Goal: Task Accomplishment & Management: Use online tool/utility

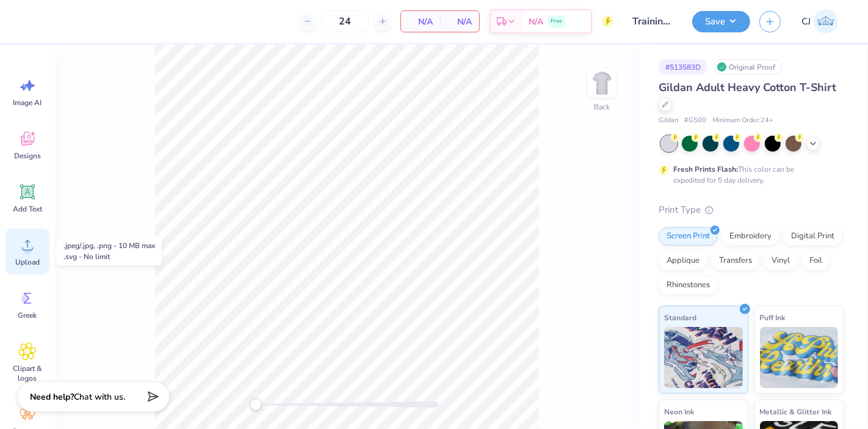
click at [25, 253] on icon at bounding box center [27, 245] width 18 height 18
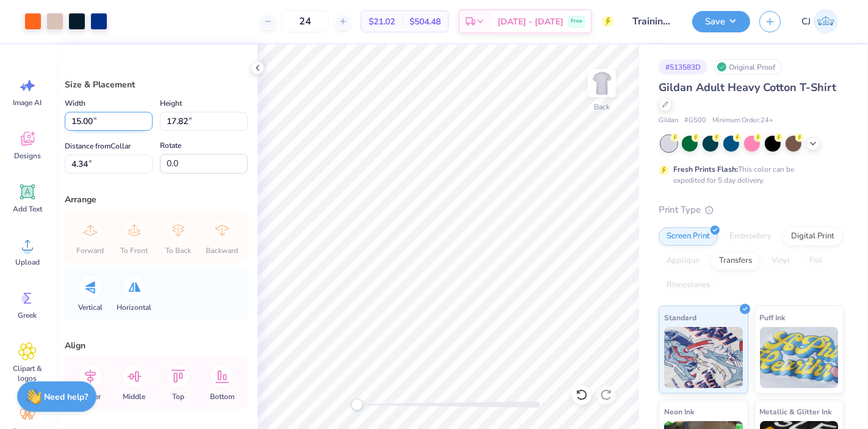
click at [92, 114] on input "15.00" at bounding box center [109, 121] width 88 height 19
type input "12.50"
type input "14.85"
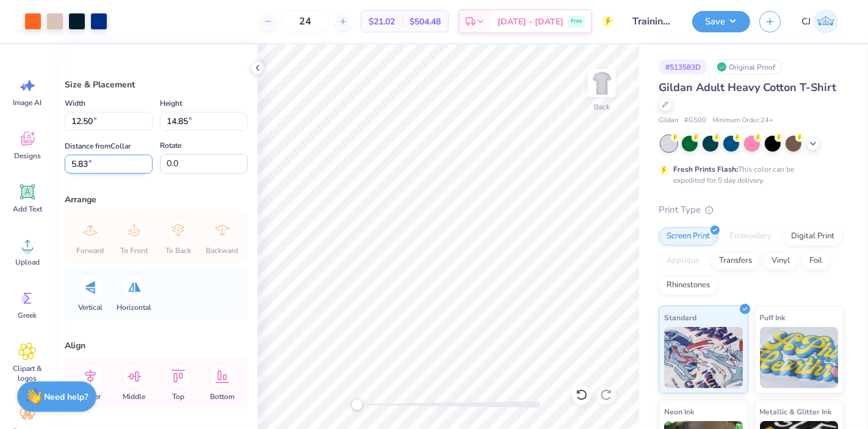
click at [92, 168] on input "5.83" at bounding box center [109, 163] width 88 height 19
type input "3"
click at [187, 189] on div "Size & Placement Width 12.50 12.50 " Height 14.85 14.85 " Distance from Collar …" at bounding box center [156, 237] width 203 height 384
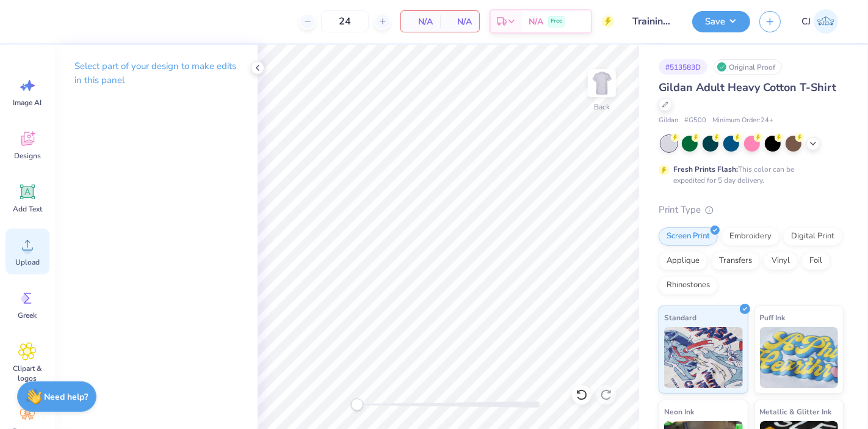
click at [26, 252] on circle at bounding box center [27, 249] width 9 height 9
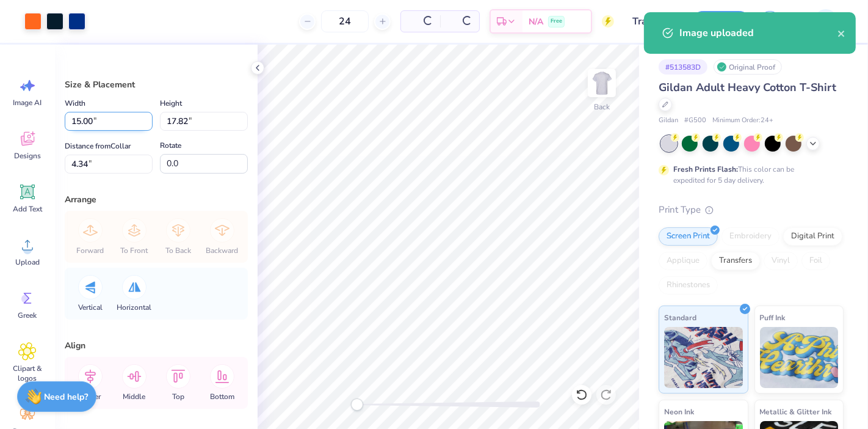
click at [95, 124] on input "15.00" at bounding box center [109, 121] width 88 height 19
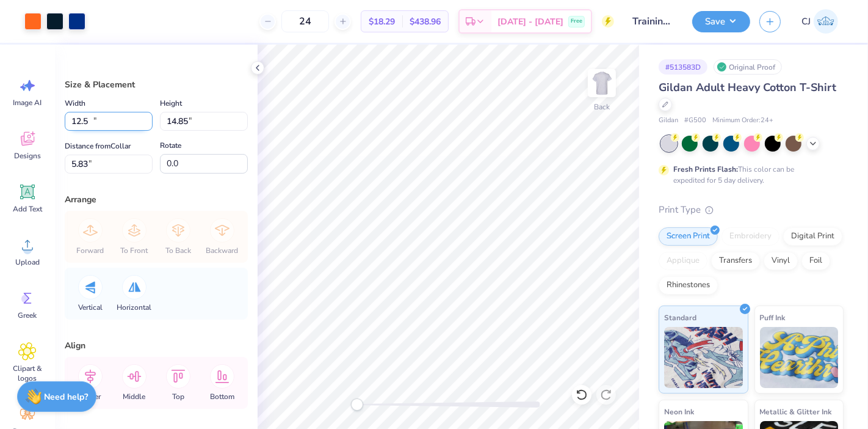
type input "12.50"
type input "14.85"
click at [84, 150] on label "Distance from [GEOGRAPHIC_DATA]" at bounding box center [98, 146] width 66 height 15
click at [84, 154] on input "5.83" at bounding box center [109, 163] width 88 height 19
click at [81, 159] on input "5.83" at bounding box center [109, 163] width 88 height 19
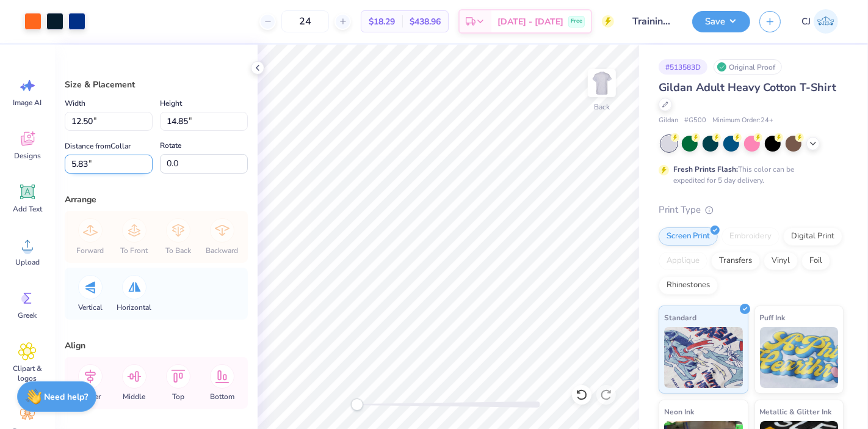
click at [81, 159] on input "5.83" at bounding box center [109, 163] width 88 height 19
type input "3"
click at [738, 19] on button "Save" at bounding box center [721, 19] width 58 height 21
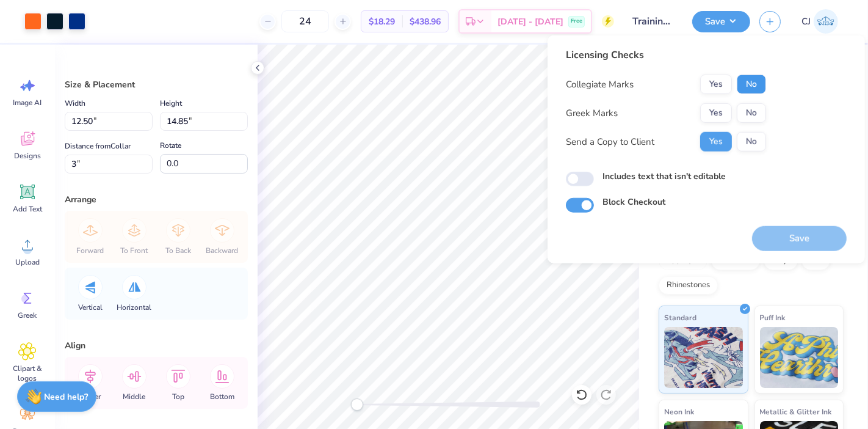
click at [758, 77] on button "No" at bounding box center [751, 84] width 29 height 20
click at [760, 111] on button "No" at bounding box center [751, 113] width 29 height 20
click at [577, 178] on input "Includes text that isn't editable" at bounding box center [580, 179] width 28 height 15
checkbox input "true"
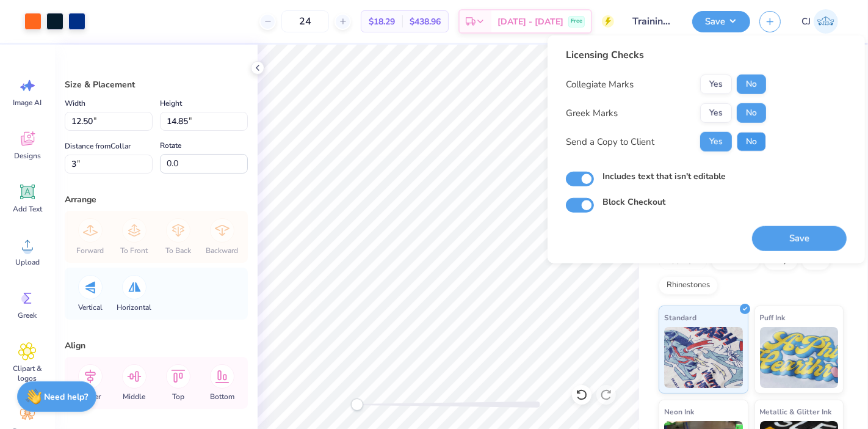
click at [757, 143] on button "No" at bounding box center [751, 142] width 29 height 20
click at [802, 239] on button "Save" at bounding box center [799, 238] width 95 height 25
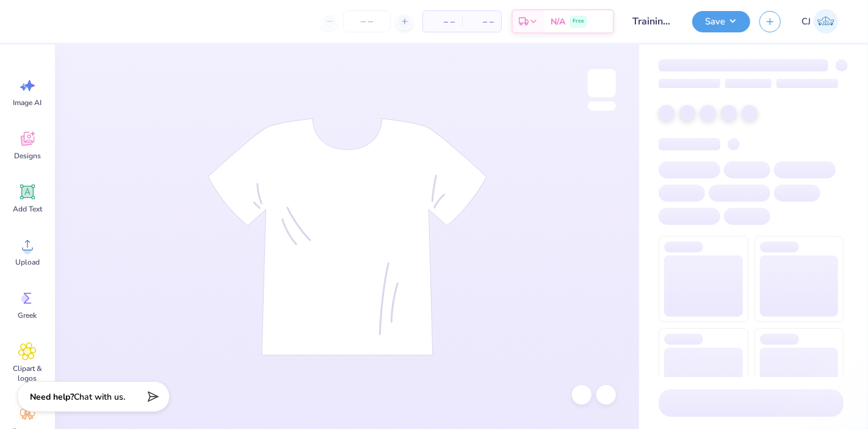
type input "Training: Merch for AKPsi"
type input "24"
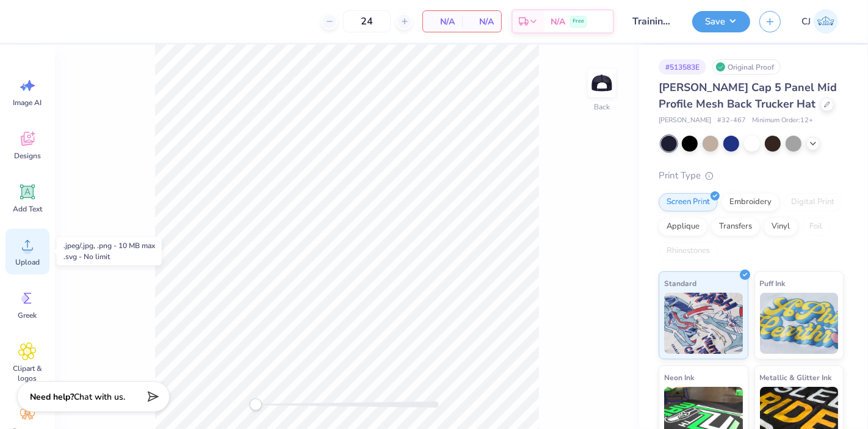
click at [27, 254] on div "Upload" at bounding box center [27, 251] width 44 height 46
click at [23, 253] on icon at bounding box center [27, 245] width 18 height 18
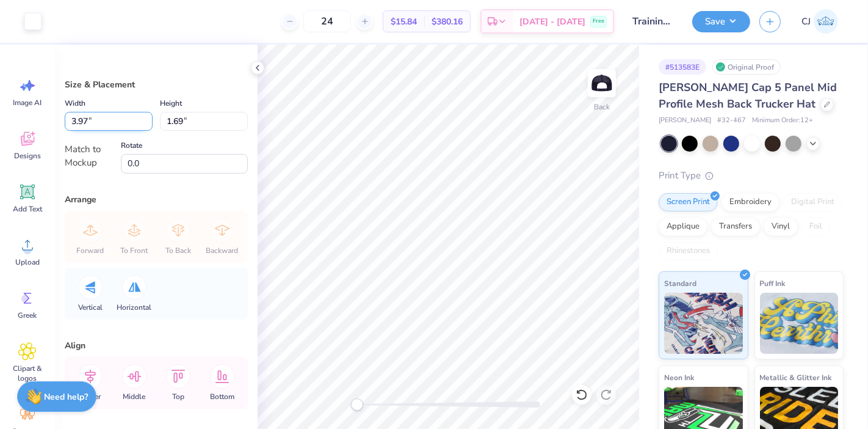
click at [111, 124] on input "3.97" at bounding box center [109, 121] width 88 height 19
type input "3.99"
type input "1.70"
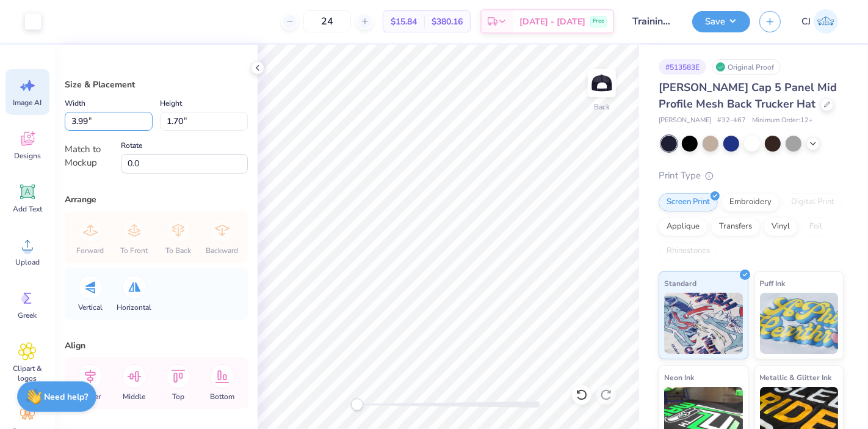
drag, startPoint x: 111, startPoint y: 124, endPoint x: 14, endPoint y: 109, distance: 98.3
click at [14, 109] on div "Art colors 24 $15.84 Per Item $380.16 Total Est. Delivery Oct 14 - 17 Free Desi…" at bounding box center [434, 214] width 868 height 429
type input "4"
click at [200, 190] on div "Size & Placement Width 4 4 " Height 1.70 1.70 " Match to Mockup Rotate 0.0 Arra…" at bounding box center [156, 237] width 203 height 384
click at [90, 130] on div "Width 4 4 " Height 1.70 1.70 " Match to Mockup Rotate 0.0" at bounding box center [156, 135] width 183 height 78
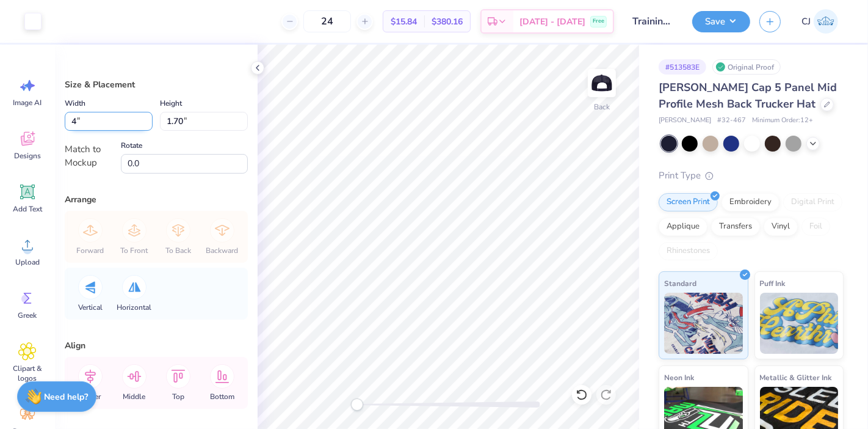
click at [90, 123] on input "4" at bounding box center [109, 121] width 88 height 19
click at [95, 119] on input "3.99" at bounding box center [109, 121] width 88 height 19
type input "4"
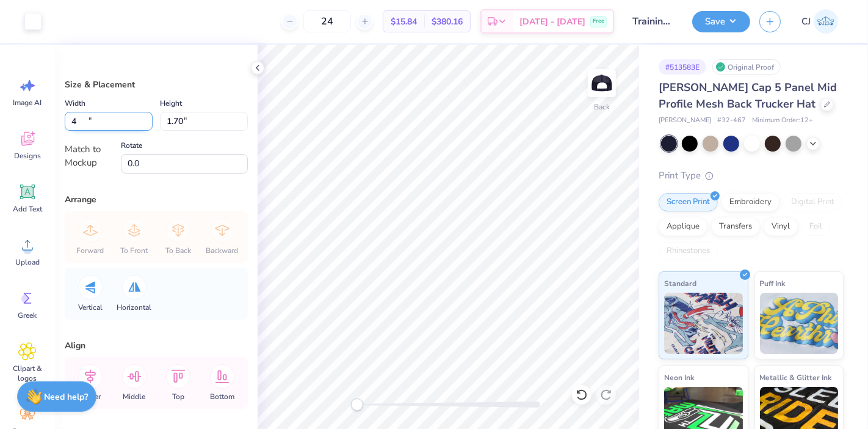
click at [145, 116] on input "4" at bounding box center [109, 121] width 88 height 19
click at [143, 190] on div "Size & Placement Width 4 4 " Height 1.70 1.70 " Match to Mockup Rotate 0.0 Arra…" at bounding box center [156, 237] width 203 height 384
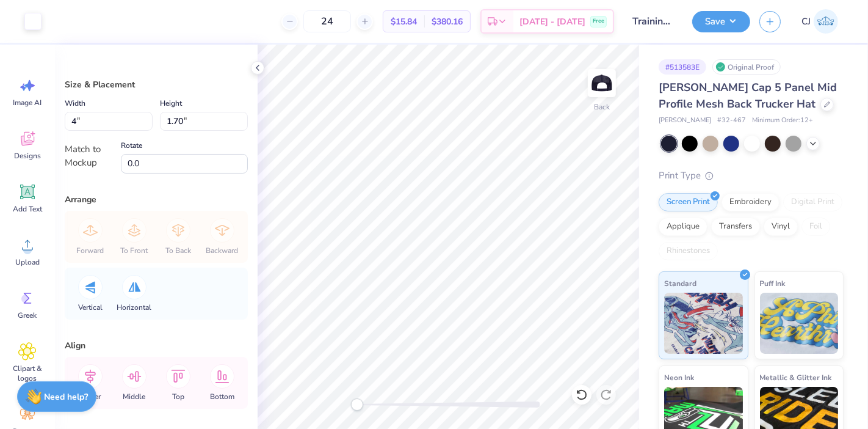
click at [157, 182] on div "Size & Placement Width 4 4 " Height 1.70 1.70 " Match to Mockup Rotate 0.0 Arra…" at bounding box center [156, 237] width 203 height 384
click at [80, 156] on div "Match to Mockup" at bounding box center [89, 155] width 49 height 27
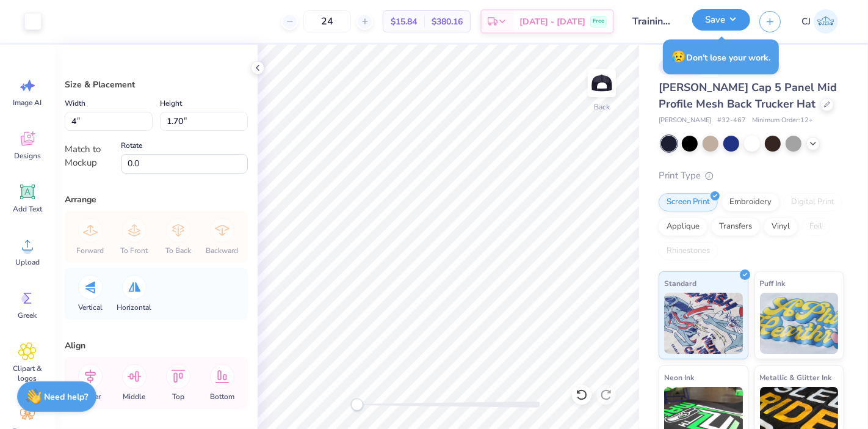
click at [735, 24] on button "Save" at bounding box center [721, 19] width 58 height 21
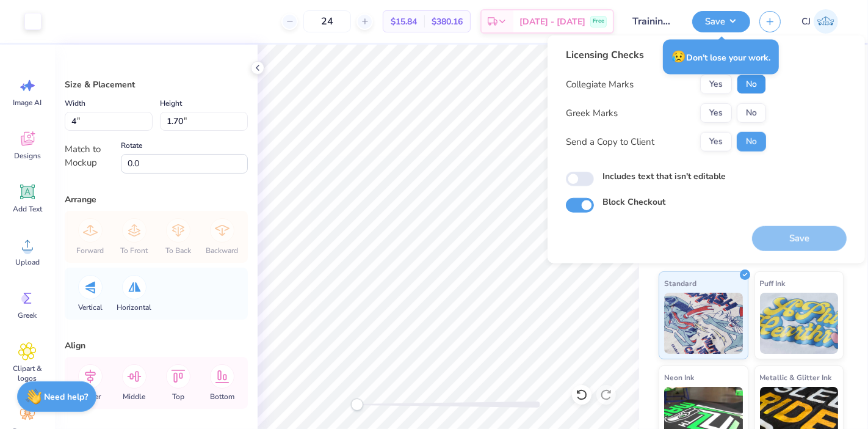
click at [752, 88] on button "No" at bounding box center [751, 84] width 29 height 20
click at [752, 118] on button "No" at bounding box center [751, 113] width 29 height 20
click at [583, 181] on input "Includes text that isn't editable" at bounding box center [580, 179] width 28 height 15
checkbox input "true"
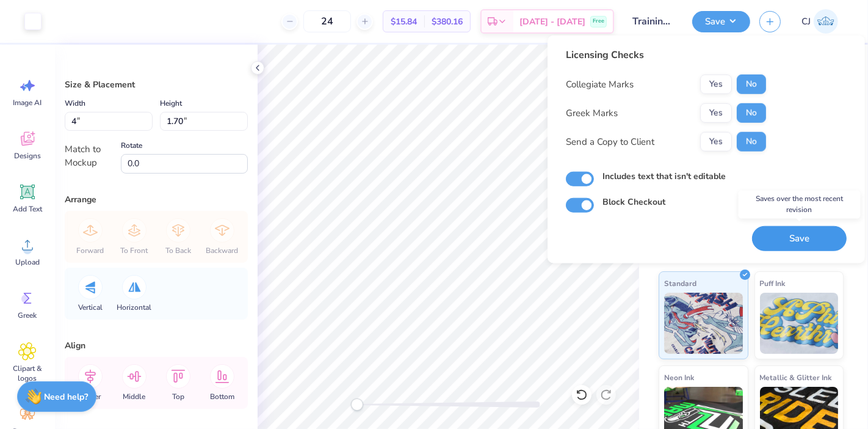
click at [790, 244] on button "Save" at bounding box center [799, 238] width 95 height 25
